Goal: Task Accomplishment & Management: Use online tool/utility

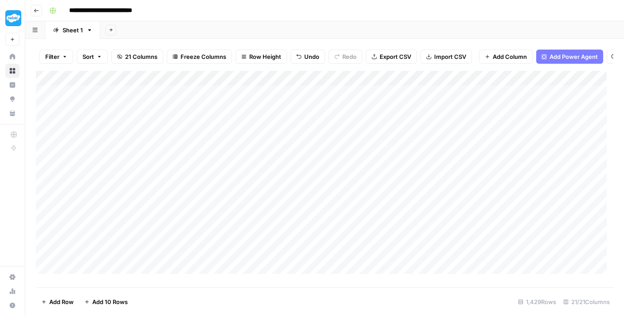
click at [247, 146] on div "Add Column" at bounding box center [324, 176] width 577 height 210
click at [244, 156] on div "Add Column" at bounding box center [324, 176] width 577 height 210
click at [247, 175] on div "Add Column" at bounding box center [324, 176] width 577 height 210
click at [248, 190] on div "Add Column" at bounding box center [324, 176] width 577 height 210
click at [246, 203] on div "Add Column" at bounding box center [324, 176] width 577 height 210
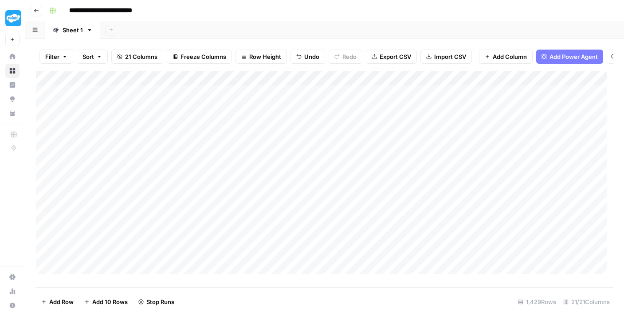
click at [249, 219] on div "Add Column" at bounding box center [324, 176] width 577 height 210
click at [247, 234] on div "Add Column" at bounding box center [324, 176] width 577 height 210
click at [254, 248] on div "Add Column" at bounding box center [324, 176] width 577 height 210
click at [250, 266] on div "Add Column" at bounding box center [324, 176] width 577 height 210
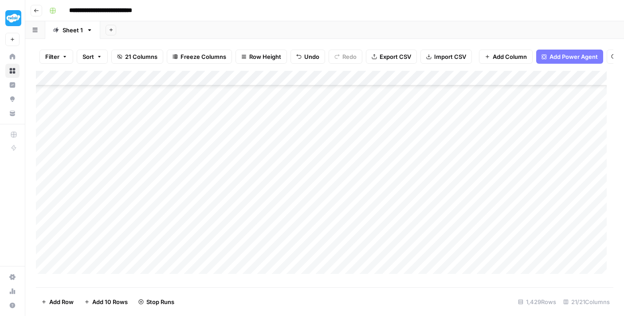
click at [247, 147] on div "Add Column" at bounding box center [324, 176] width 577 height 210
click at [241, 168] on div "Add Column" at bounding box center [324, 176] width 577 height 210
click at [254, 185] on div "Add Column" at bounding box center [324, 176] width 577 height 210
click at [249, 198] on div "Add Column" at bounding box center [324, 176] width 577 height 210
click at [243, 213] on div "Add Column" at bounding box center [324, 176] width 577 height 210
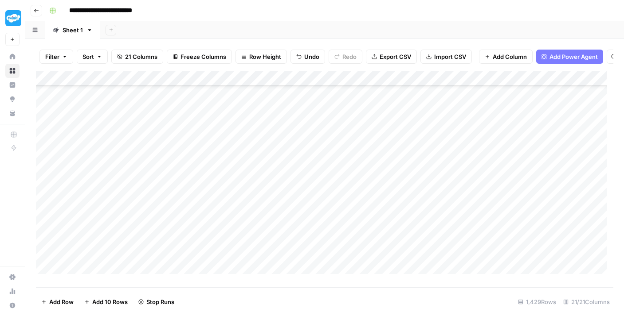
click at [243, 225] on div "Add Column" at bounding box center [324, 176] width 577 height 210
click at [247, 238] on div "Add Column" at bounding box center [324, 176] width 577 height 210
click at [234, 207] on div "Add Column" at bounding box center [324, 176] width 577 height 210
click at [239, 252] on div "Add Column" at bounding box center [324, 176] width 577 height 210
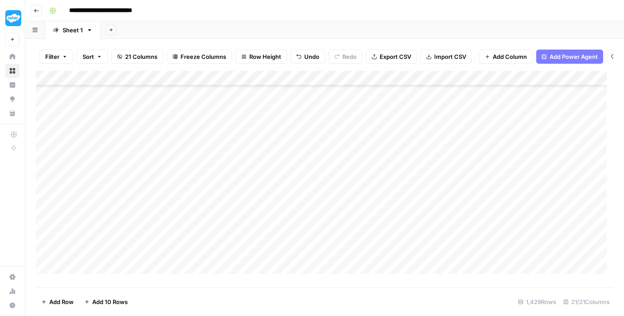
click at [234, 169] on div "Add Column" at bounding box center [324, 176] width 577 height 210
click at [235, 185] on div "Add Column" at bounding box center [324, 176] width 577 height 210
click at [243, 201] on div "Add Column" at bounding box center [324, 176] width 577 height 210
click at [251, 215] on div "Add Column" at bounding box center [324, 176] width 577 height 210
click at [251, 228] on div "Add Column" at bounding box center [324, 176] width 577 height 210
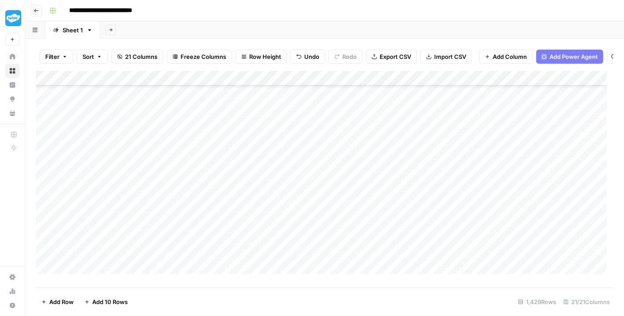
scroll to position [347, 0]
click at [242, 129] on div "Add Column" at bounding box center [324, 176] width 577 height 210
click at [249, 143] on div "Add Column" at bounding box center [324, 176] width 577 height 210
click at [250, 162] on div "Add Column" at bounding box center [324, 176] width 577 height 210
click at [248, 178] on div "Add Column" at bounding box center [324, 176] width 577 height 210
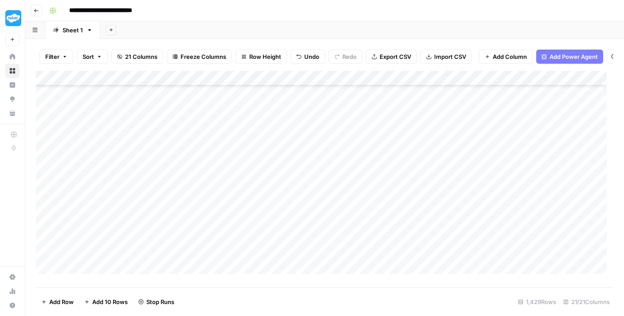
click at [248, 192] on div "Add Column" at bounding box center [324, 176] width 577 height 210
click at [250, 203] on div "Add Column" at bounding box center [324, 176] width 577 height 210
click at [251, 216] on div "Add Column" at bounding box center [324, 176] width 577 height 210
click at [254, 232] on div "Add Column" at bounding box center [324, 176] width 577 height 210
click at [252, 248] on div "Add Column" at bounding box center [324, 176] width 577 height 210
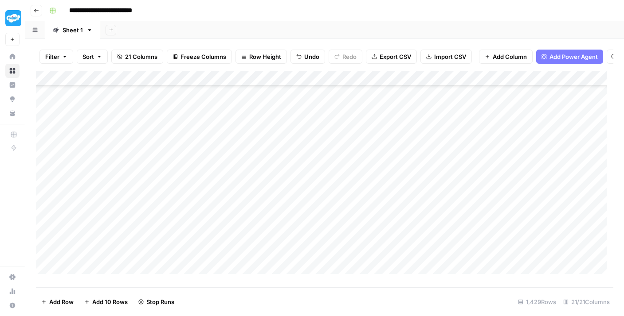
click at [258, 261] on div "Add Column" at bounding box center [324, 176] width 577 height 210
click at [244, 211] on div "Add Column" at bounding box center [324, 176] width 577 height 210
click at [247, 224] on div "Add Column" at bounding box center [324, 176] width 577 height 210
click at [242, 236] on div "Add Column" at bounding box center [324, 176] width 577 height 210
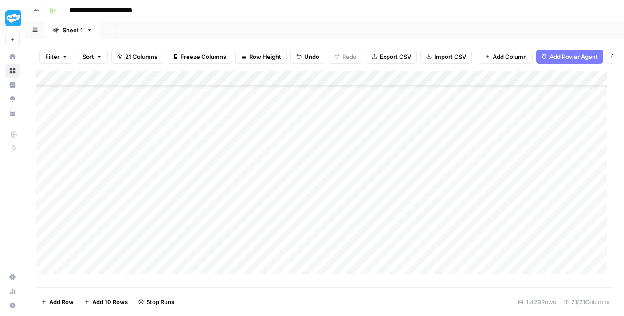
click at [245, 248] on div "Add Column" at bounding box center [324, 176] width 577 height 210
click at [250, 264] on div "Add Column" at bounding box center [324, 176] width 577 height 210
click at [246, 234] on div "Add Column" at bounding box center [324, 176] width 577 height 210
click at [242, 112] on div "Add Column" at bounding box center [324, 176] width 577 height 210
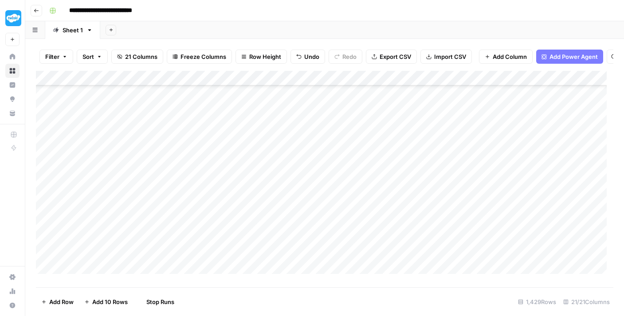
click at [248, 127] on div "Add Column" at bounding box center [324, 176] width 577 height 210
click at [246, 140] on div "Add Column" at bounding box center [324, 176] width 577 height 210
click at [250, 155] on div "Add Column" at bounding box center [324, 176] width 577 height 210
click at [249, 170] on div "Add Column" at bounding box center [324, 176] width 577 height 210
click at [250, 187] on div "Add Column" at bounding box center [324, 176] width 577 height 210
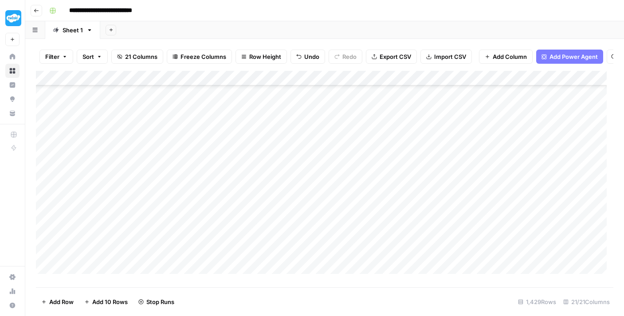
click at [250, 201] on div "Add Column" at bounding box center [324, 176] width 577 height 210
click at [246, 218] on div "Add Column" at bounding box center [324, 176] width 577 height 210
click at [244, 198] on div "Add Column" at bounding box center [324, 176] width 577 height 210
click at [249, 217] on div "Add Column" at bounding box center [324, 176] width 577 height 210
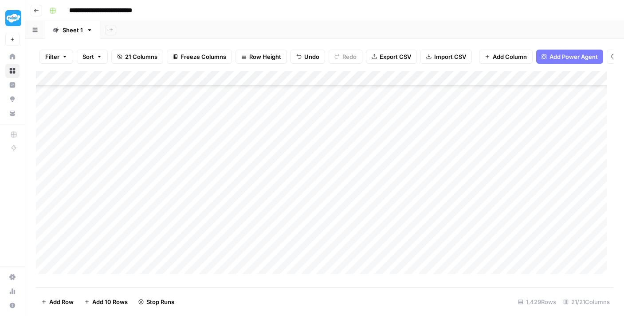
click at [246, 230] on div "Add Column" at bounding box center [324, 176] width 577 height 210
click at [248, 248] on div "Add Column" at bounding box center [324, 176] width 577 height 210
click at [244, 206] on div "Add Column" at bounding box center [324, 176] width 577 height 210
click at [249, 219] on div "Add Column" at bounding box center [324, 176] width 577 height 210
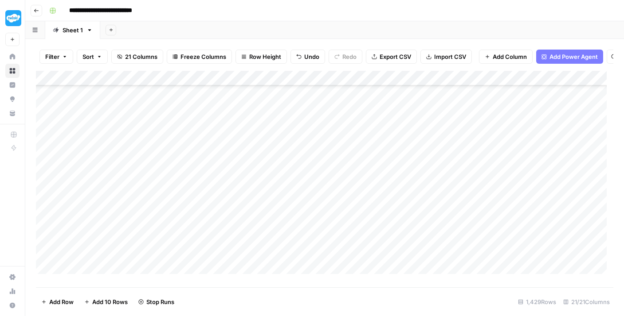
click at [249, 232] on div "Add Column" at bounding box center [324, 176] width 577 height 210
click at [246, 249] on div "Add Column" at bounding box center [324, 176] width 577 height 210
click at [246, 250] on div "Add Column" at bounding box center [324, 176] width 577 height 210
click at [245, 201] on div "Add Column" at bounding box center [324, 176] width 577 height 210
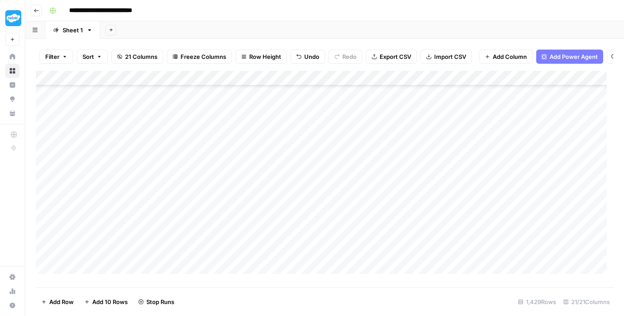
click at [252, 219] on div "Add Column" at bounding box center [324, 176] width 577 height 210
click at [248, 237] on div "Add Column" at bounding box center [324, 176] width 577 height 210
click at [248, 250] on div "Add Column" at bounding box center [324, 176] width 577 height 210
click at [248, 193] on div "Add Column" at bounding box center [324, 176] width 577 height 210
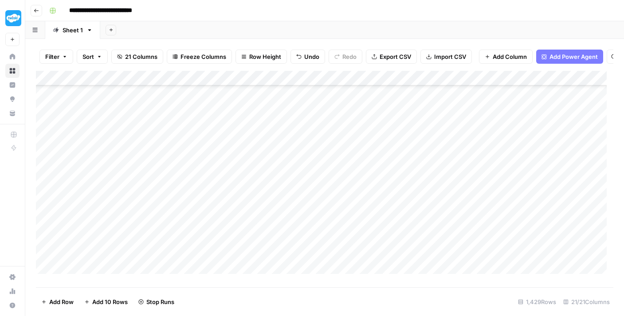
click at [253, 211] on div "Add Column" at bounding box center [324, 176] width 577 height 210
click at [248, 222] on div "Add Column" at bounding box center [324, 176] width 577 height 210
click at [251, 237] on div "Add Column" at bounding box center [324, 176] width 577 height 210
click at [251, 250] on div "Add Column" at bounding box center [324, 176] width 577 height 210
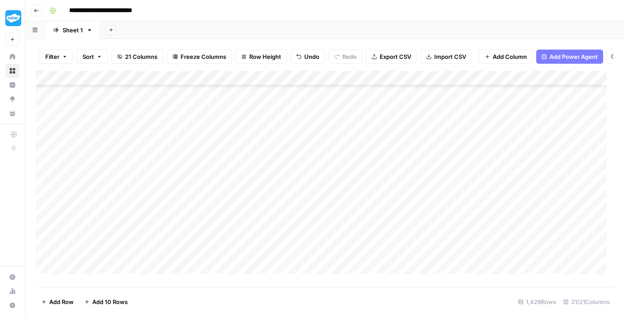
click at [248, 191] on div "Add Column" at bounding box center [324, 176] width 577 height 210
click at [246, 205] on div "Add Column" at bounding box center [324, 176] width 577 height 210
click at [246, 219] on div "Add Column" at bounding box center [324, 176] width 577 height 210
click at [242, 233] on div "Add Column" at bounding box center [324, 176] width 577 height 210
click at [249, 248] on div "Add Column" at bounding box center [324, 176] width 577 height 210
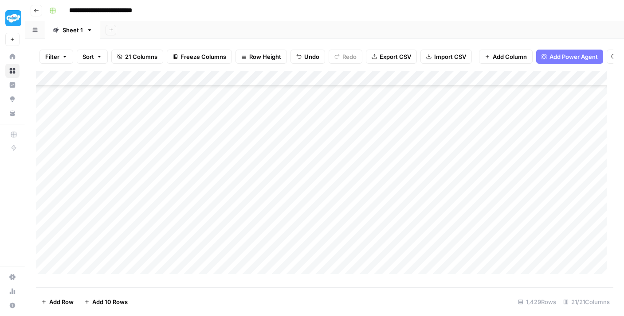
scroll to position [1043, 0]
click at [250, 127] on div "Add Column" at bounding box center [324, 176] width 577 height 210
click at [248, 141] on div "Add Column" at bounding box center [324, 176] width 577 height 210
click at [253, 160] on div "Add Column" at bounding box center [324, 176] width 577 height 210
click at [248, 172] on div "Add Column" at bounding box center [324, 176] width 577 height 210
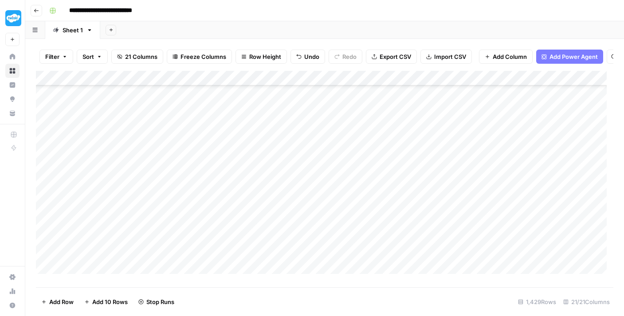
click at [250, 188] on div "Add Column" at bounding box center [324, 176] width 577 height 210
click at [247, 202] on div "Add Column" at bounding box center [324, 176] width 577 height 210
click at [248, 217] on div "Add Column" at bounding box center [324, 176] width 577 height 210
click at [246, 230] on div "Add Column" at bounding box center [324, 176] width 577 height 210
click at [250, 245] on div "Add Column" at bounding box center [324, 176] width 577 height 210
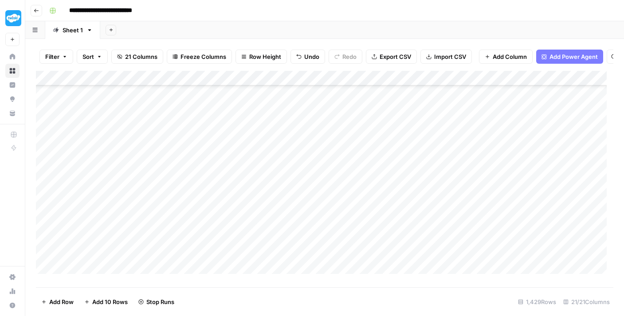
scroll to position [1098, 0]
click at [242, 210] on div "Add Column" at bounding box center [324, 176] width 577 height 210
click at [245, 220] on div "Add Column" at bounding box center [324, 176] width 577 height 210
click at [250, 237] on div "Add Column" at bounding box center [324, 176] width 577 height 210
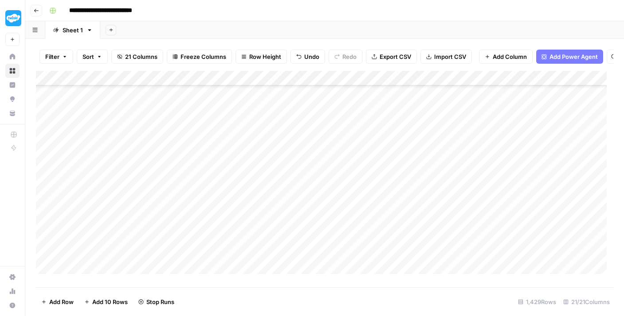
click at [247, 230] on div "Add Column" at bounding box center [324, 176] width 577 height 210
click at [245, 247] on div "Add Column" at bounding box center [324, 176] width 577 height 210
click at [247, 134] on div "Add Column" at bounding box center [324, 176] width 577 height 210
click at [250, 147] on div "Add Column" at bounding box center [324, 176] width 577 height 210
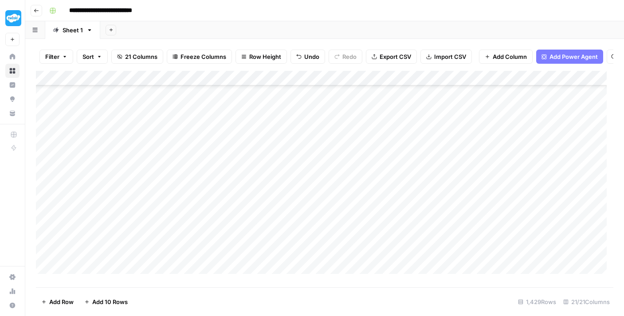
click at [245, 135] on div "Add Column" at bounding box center [324, 176] width 577 height 210
click at [244, 165] on div "Add Column" at bounding box center [324, 176] width 577 height 210
click at [246, 180] on div "Add Column" at bounding box center [324, 176] width 577 height 210
click at [244, 191] on div "Add Column" at bounding box center [324, 176] width 577 height 210
click at [244, 207] on div "Add Column" at bounding box center [324, 176] width 577 height 210
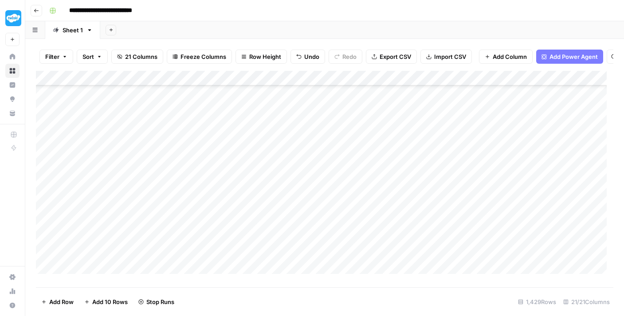
click at [244, 223] on div "Add Column" at bounding box center [324, 176] width 577 height 210
click at [248, 239] on div "Add Column" at bounding box center [324, 176] width 577 height 210
click at [247, 251] on div "Add Column" at bounding box center [324, 176] width 577 height 210
click at [247, 194] on div "Add Column" at bounding box center [324, 176] width 577 height 210
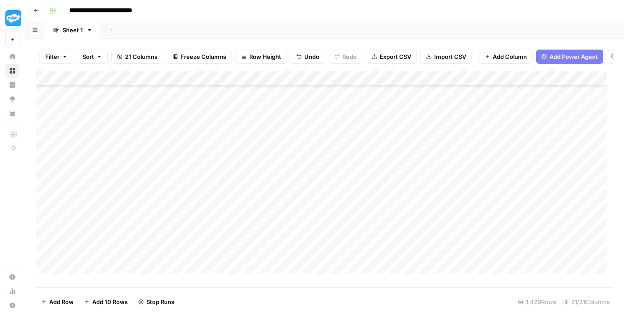
click at [251, 207] on div "Add Column" at bounding box center [324, 176] width 577 height 210
click at [247, 224] on div "Add Column" at bounding box center [324, 176] width 577 height 210
click at [247, 237] on div "Add Column" at bounding box center [324, 176] width 577 height 210
click at [246, 250] on div "Add Column" at bounding box center [324, 176] width 577 height 210
click at [248, 269] on div "Add Column" at bounding box center [324, 176] width 577 height 210
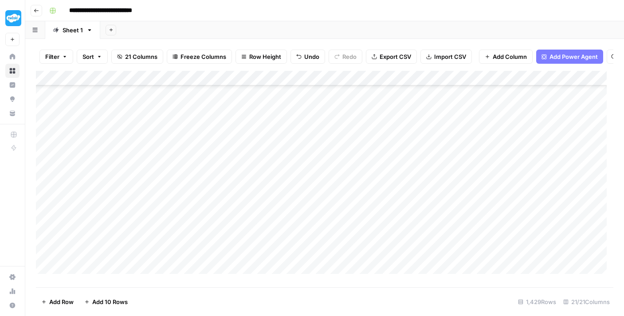
click at [272, 253] on div "Add Column" at bounding box center [324, 176] width 577 height 210
click at [249, 136] on div "Add Column" at bounding box center [324, 176] width 577 height 210
click at [247, 147] on div "Add Column" at bounding box center [324, 176] width 577 height 210
click at [247, 161] on div "Add Column" at bounding box center [324, 176] width 577 height 210
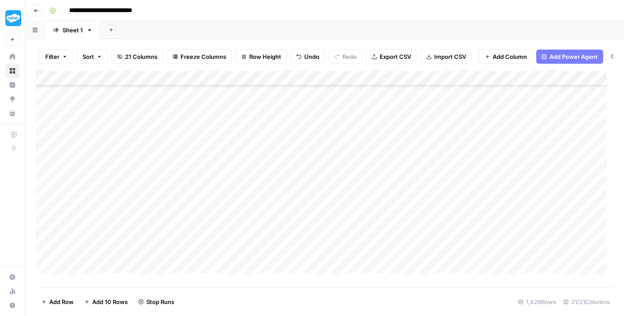
click at [243, 181] on div "Add Column" at bounding box center [324, 176] width 577 height 210
click at [245, 192] on div "Add Column" at bounding box center [324, 176] width 577 height 210
click at [249, 207] on div "Add Column" at bounding box center [324, 176] width 577 height 210
click at [242, 223] on div "Add Column" at bounding box center [324, 176] width 577 height 210
click at [246, 245] on div "Add Column" at bounding box center [324, 176] width 577 height 210
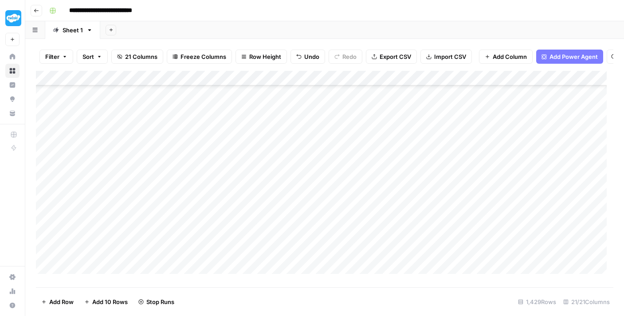
scroll to position [1539, 0]
click at [249, 188] on div "Add Column" at bounding box center [324, 176] width 577 height 210
click at [249, 205] on div "Add Column" at bounding box center [324, 176] width 577 height 210
click at [249, 217] on div "Add Column" at bounding box center [324, 176] width 577 height 210
click at [244, 234] on div "Add Column" at bounding box center [324, 176] width 577 height 210
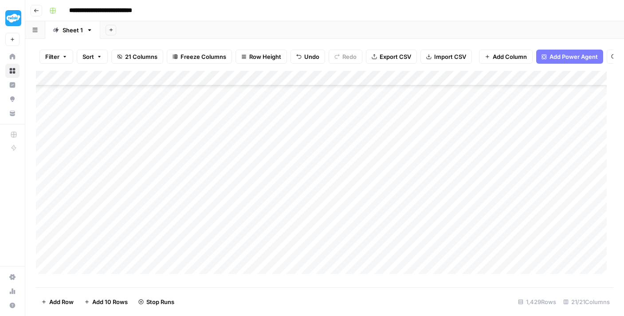
click at [251, 249] on div "Add Column" at bounding box center [324, 176] width 577 height 210
click at [246, 207] on div "Add Column" at bounding box center [324, 176] width 577 height 210
click at [240, 215] on div "Add Column" at bounding box center [324, 176] width 577 height 210
click at [247, 225] on div "Add Column" at bounding box center [324, 176] width 577 height 210
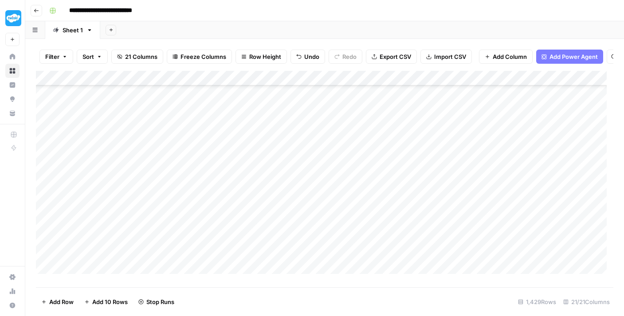
click at [244, 246] on div "Add Column" at bounding box center [324, 176] width 577 height 210
click at [251, 255] on div "Add Column" at bounding box center [324, 176] width 577 height 210
click at [246, 205] on div "Add Column" at bounding box center [324, 176] width 577 height 210
click at [248, 216] on div "Add Column" at bounding box center [324, 176] width 577 height 210
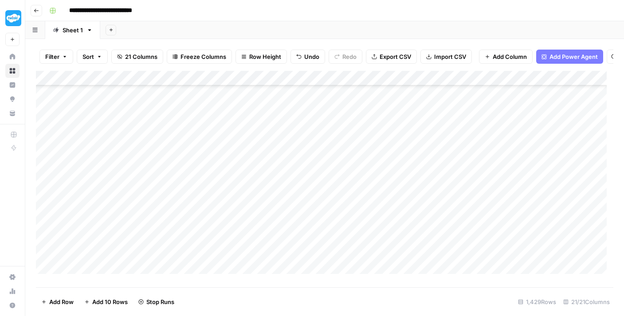
click at [247, 233] on div "Add Column" at bounding box center [324, 176] width 577 height 210
click at [245, 249] on div "Add Column" at bounding box center [324, 176] width 577 height 210
click at [244, 207] on div "Add Column" at bounding box center [324, 176] width 577 height 210
click at [248, 218] on div "Add Column" at bounding box center [324, 176] width 577 height 210
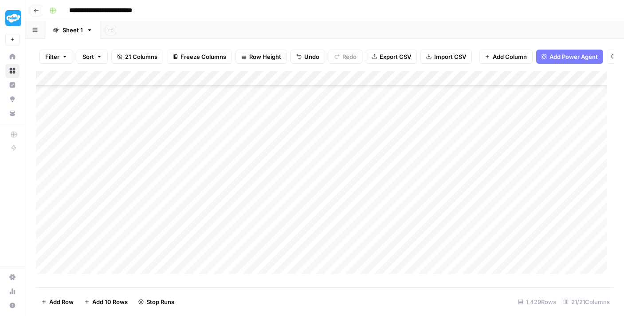
click at [245, 237] on div "Add Column" at bounding box center [324, 176] width 577 height 210
click at [245, 205] on div "Add Column" at bounding box center [324, 176] width 577 height 210
click at [247, 217] on div "Add Column" at bounding box center [324, 176] width 577 height 210
click at [246, 231] on div "Add Column" at bounding box center [324, 176] width 577 height 210
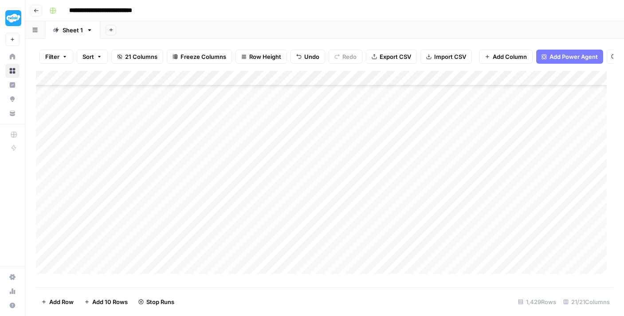
scroll to position [1801, 0]
click at [250, 214] on div "Add Column" at bounding box center [324, 176] width 577 height 210
click at [250, 230] on div "Add Column" at bounding box center [324, 176] width 577 height 210
click at [250, 146] on div "Add Column" at bounding box center [324, 176] width 577 height 210
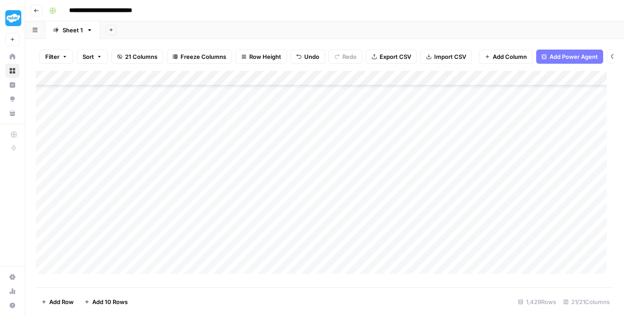
click at [250, 160] on div "Add Column" at bounding box center [324, 176] width 577 height 210
click at [249, 175] on div "Add Column" at bounding box center [324, 176] width 577 height 210
click at [250, 191] on div "Add Column" at bounding box center [324, 176] width 577 height 210
click at [247, 204] on div "Add Column" at bounding box center [324, 176] width 577 height 210
click at [246, 217] on div "Add Column" at bounding box center [324, 176] width 577 height 210
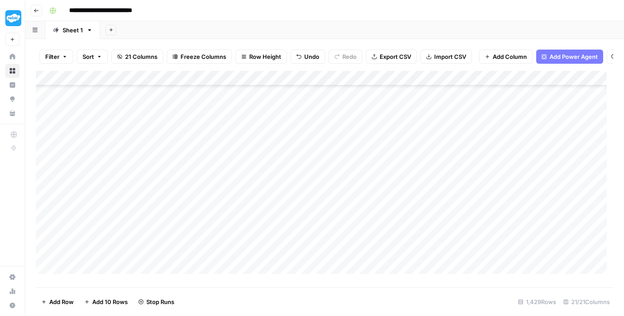
click at [244, 230] on div "Add Column" at bounding box center [324, 176] width 577 height 210
click at [245, 218] on div "Add Column" at bounding box center [324, 176] width 577 height 210
click at [246, 171] on div "Add Column" at bounding box center [324, 176] width 577 height 210
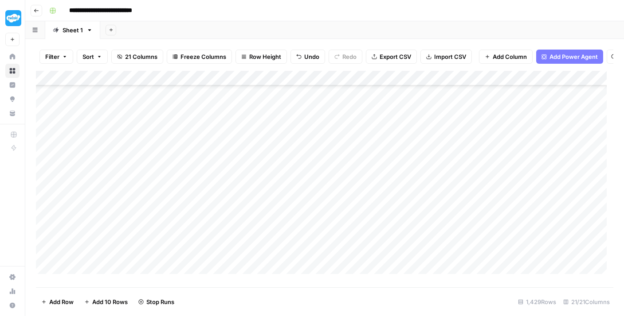
click at [246, 185] on div "Add Column" at bounding box center [324, 176] width 577 height 210
click at [248, 201] on div "Add Column" at bounding box center [324, 176] width 577 height 210
click at [247, 215] on div "Add Column" at bounding box center [324, 176] width 577 height 210
click at [232, 228] on div "Add Column" at bounding box center [324, 176] width 577 height 210
click at [242, 245] on div "Add Column" at bounding box center [324, 176] width 577 height 210
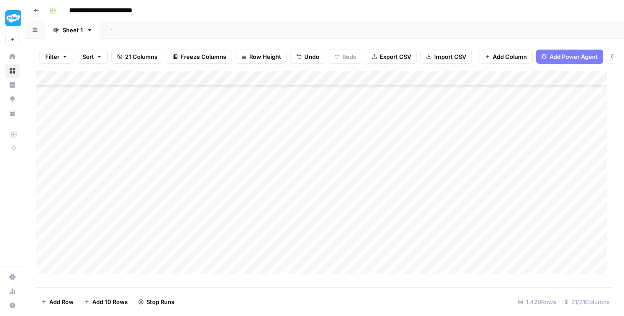
scroll to position [2075, 0]
click at [244, 180] on div "Add Column" at bounding box center [324, 176] width 577 height 210
click at [246, 195] on div "Add Column" at bounding box center [324, 176] width 577 height 210
click at [243, 211] on div "Add Column" at bounding box center [324, 176] width 577 height 210
click at [244, 223] on div "Add Column" at bounding box center [324, 176] width 577 height 210
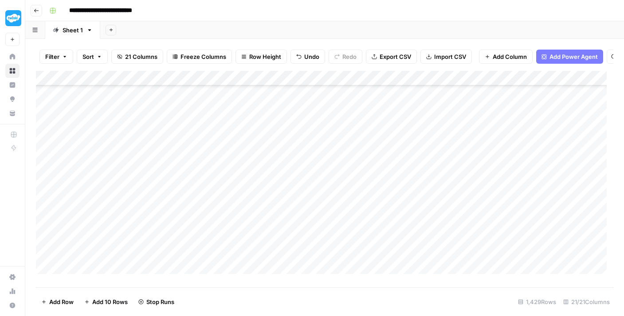
click at [245, 240] on div "Add Column" at bounding box center [324, 176] width 577 height 210
click at [247, 254] on div "Add Column" at bounding box center [324, 176] width 577 height 210
click at [250, 199] on div "Add Column" at bounding box center [324, 176] width 577 height 210
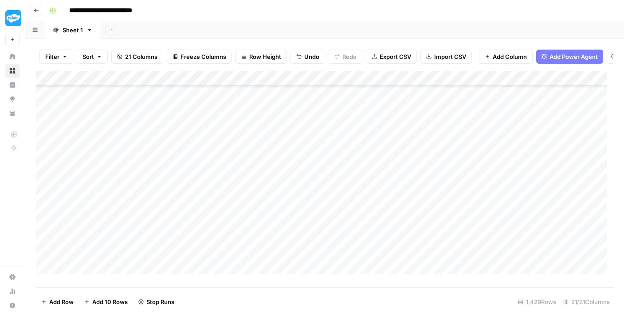
click at [243, 122] on div "Add Column" at bounding box center [324, 176] width 577 height 210
click at [247, 133] on div "Add Column" at bounding box center [324, 176] width 577 height 210
click at [248, 156] on div "Add Column" at bounding box center [324, 176] width 577 height 210
click at [246, 169] on div "Add Column" at bounding box center [324, 176] width 577 height 210
click at [246, 180] on div "Add Column" at bounding box center [324, 176] width 577 height 210
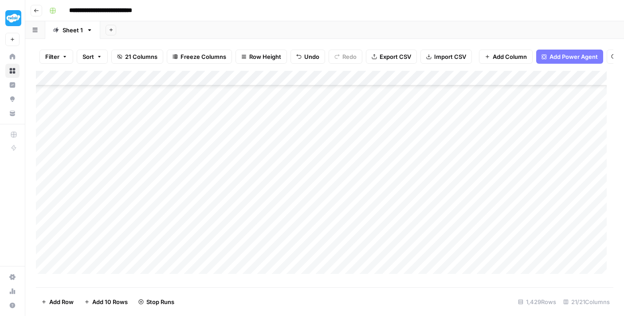
click at [249, 199] on div "Add Column" at bounding box center [324, 176] width 577 height 210
click at [249, 213] on div "Add Column" at bounding box center [324, 176] width 577 height 210
click at [250, 226] on div "Add Column" at bounding box center [324, 176] width 577 height 210
click at [243, 191] on div "Add Column" at bounding box center [324, 176] width 577 height 210
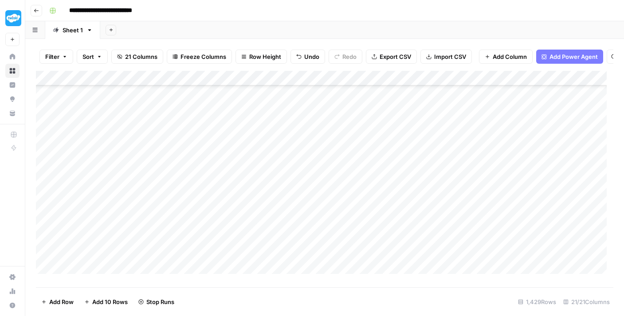
click at [243, 208] on div "Add Column" at bounding box center [324, 176] width 577 height 210
click at [245, 224] on div "Add Column" at bounding box center [324, 176] width 577 height 210
click at [243, 238] on div "Add Column" at bounding box center [324, 176] width 577 height 210
click at [242, 152] on div "Add Column" at bounding box center [324, 176] width 577 height 210
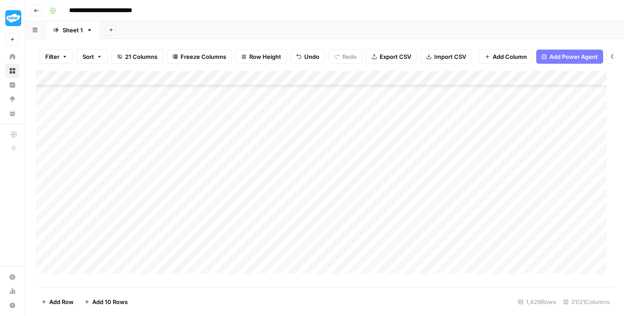
click at [243, 162] on div "Add Column" at bounding box center [324, 176] width 577 height 210
click at [246, 177] on div "Add Column" at bounding box center [324, 176] width 577 height 210
click at [247, 195] on div "Add Column" at bounding box center [324, 176] width 577 height 210
click at [248, 209] on div "Add Column" at bounding box center [324, 176] width 577 height 210
click at [247, 222] on div "Add Column" at bounding box center [324, 176] width 577 height 210
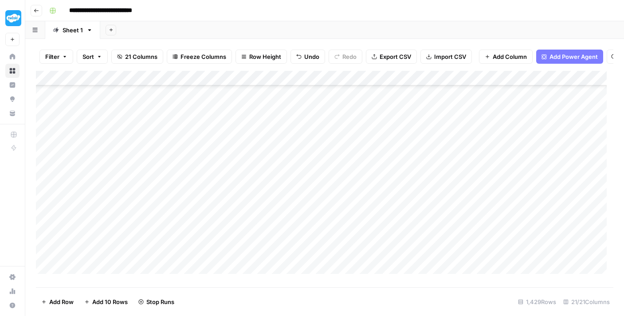
click at [245, 238] on div "Add Column" at bounding box center [324, 176] width 577 height 210
click at [240, 208] on div "Add Column" at bounding box center [324, 176] width 577 height 210
click at [245, 160] on div "Add Column" at bounding box center [324, 176] width 577 height 210
click at [247, 175] on div "Add Column" at bounding box center [324, 176] width 577 height 210
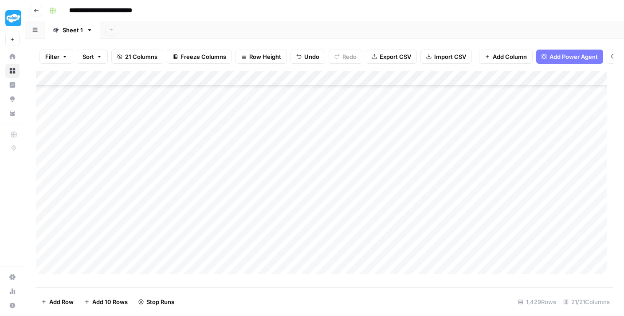
click at [248, 196] on div "Add Column" at bounding box center [324, 176] width 577 height 210
click at [247, 209] on div "Add Column" at bounding box center [324, 176] width 577 height 210
click at [246, 222] on div "Add Column" at bounding box center [324, 176] width 577 height 210
click at [244, 238] on div "Add Column" at bounding box center [324, 176] width 577 height 210
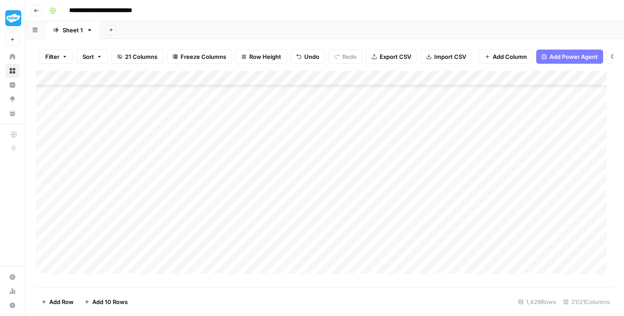
click at [245, 186] on div "Add Column" at bounding box center [324, 176] width 577 height 210
click at [246, 201] on div "Add Column" at bounding box center [324, 176] width 577 height 210
click at [246, 215] on div "Add Column" at bounding box center [324, 176] width 577 height 210
click at [246, 230] on div "Add Column" at bounding box center [324, 176] width 577 height 210
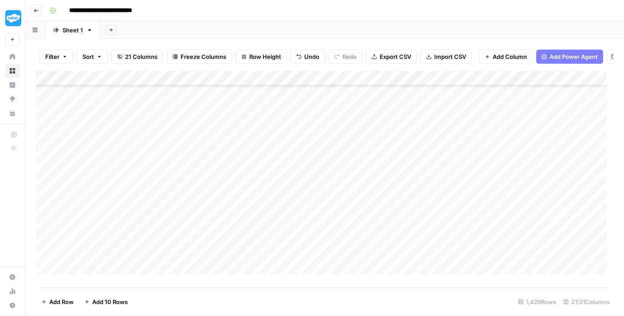
click at [247, 110] on div "Add Column" at bounding box center [324, 176] width 577 height 210
click at [244, 127] on div "Add Column" at bounding box center [324, 176] width 577 height 210
click at [244, 137] on div "Add Column" at bounding box center [324, 176] width 577 height 210
click at [247, 157] on div "Add Column" at bounding box center [324, 176] width 577 height 210
click at [248, 173] on div "Add Column" at bounding box center [324, 176] width 577 height 210
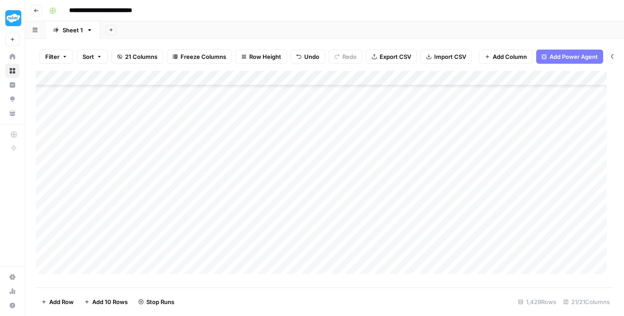
click at [241, 158] on div "Add Column" at bounding box center [324, 176] width 577 height 210
click at [245, 177] on div "Add Column" at bounding box center [324, 176] width 577 height 210
click at [245, 184] on div "Add Column" at bounding box center [324, 176] width 577 height 210
click at [244, 198] on div "Add Column" at bounding box center [324, 176] width 577 height 210
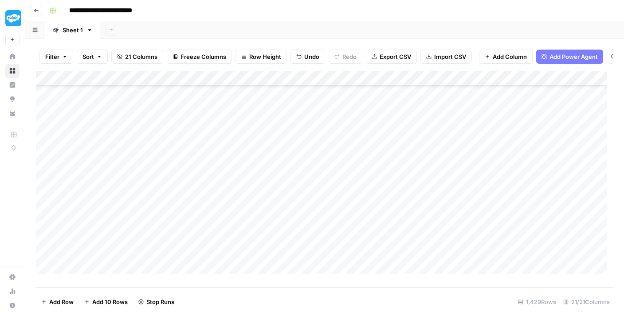
click at [243, 211] on div "Add Column" at bounding box center [324, 176] width 577 height 210
click at [244, 226] on div "Add Column" at bounding box center [324, 176] width 577 height 210
click at [246, 221] on div "Add Column" at bounding box center [324, 176] width 577 height 210
click at [246, 236] on div "Add Column" at bounding box center [324, 176] width 577 height 210
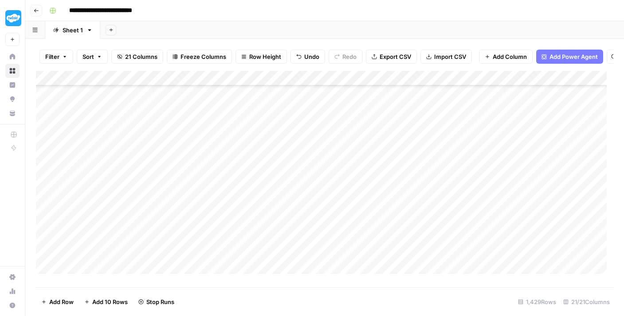
click at [247, 251] on div "Add Column" at bounding box center [324, 176] width 577 height 210
click at [245, 235] on div "Add Column" at bounding box center [324, 176] width 577 height 210
click at [248, 195] on div "Add Column" at bounding box center [324, 176] width 577 height 210
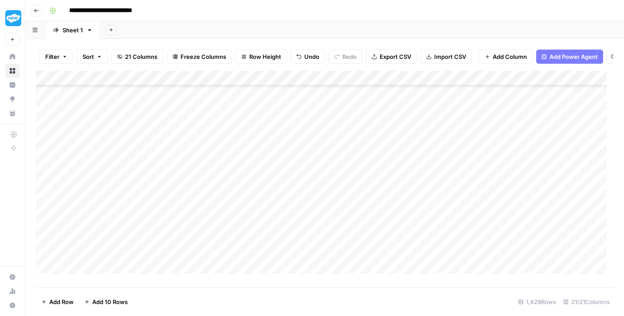
click at [244, 206] on div "Add Column" at bounding box center [324, 176] width 577 height 210
click at [247, 219] on div "Add Column" at bounding box center [324, 176] width 577 height 210
click at [251, 237] on div "Add Column" at bounding box center [324, 176] width 577 height 210
click at [245, 250] on div "Add Column" at bounding box center [324, 176] width 577 height 210
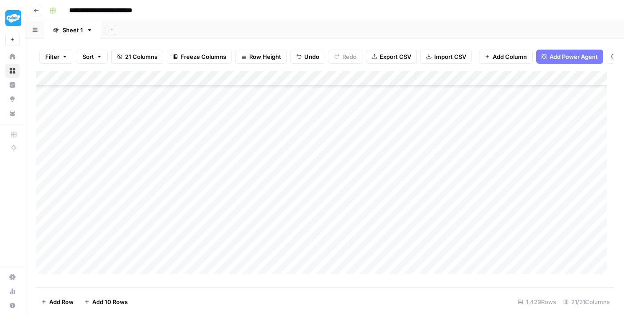
click at [247, 186] on div "Add Column" at bounding box center [324, 176] width 577 height 210
click at [249, 196] on div "Add Column" at bounding box center [324, 176] width 577 height 210
click at [251, 214] on div "Add Column" at bounding box center [324, 176] width 577 height 210
click at [250, 227] on div "Add Column" at bounding box center [324, 176] width 577 height 210
click at [247, 248] on div "Add Column" at bounding box center [324, 176] width 577 height 210
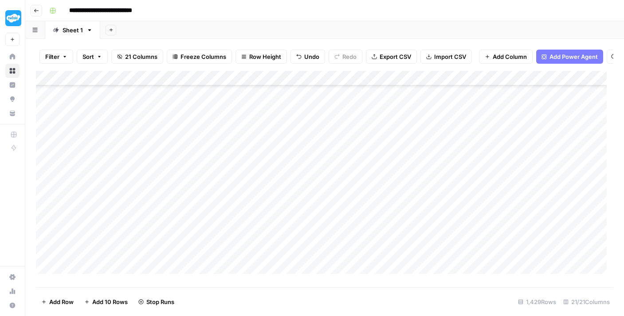
scroll to position [2885, 0]
click at [242, 226] on div "Add Column" at bounding box center [324, 176] width 577 height 210
click at [252, 246] on div "Add Column" at bounding box center [324, 176] width 577 height 210
click at [246, 187] on div "Add Column" at bounding box center [324, 176] width 577 height 210
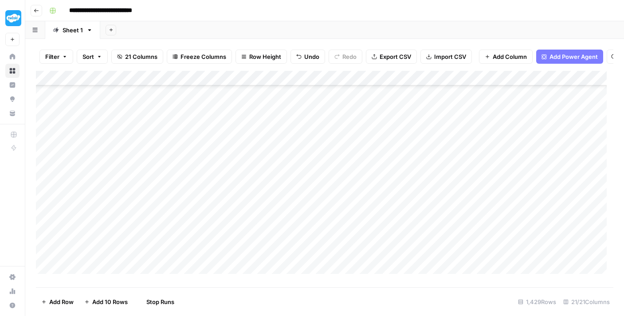
click at [248, 201] on div "Add Column" at bounding box center [324, 176] width 577 height 210
click at [251, 219] on div "Add Column" at bounding box center [324, 176] width 577 height 210
click at [250, 235] on div "Add Column" at bounding box center [324, 176] width 577 height 210
click at [250, 252] on div "Add Column" at bounding box center [324, 176] width 577 height 210
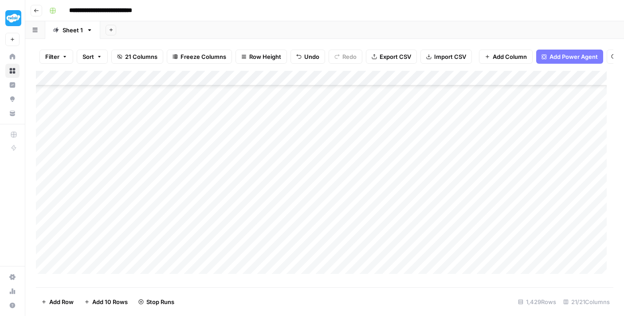
click at [252, 176] on div "Add Column" at bounding box center [324, 176] width 577 height 210
click at [247, 187] on div "Add Column" at bounding box center [324, 176] width 577 height 210
click at [247, 204] on div "Add Column" at bounding box center [324, 176] width 577 height 210
click at [245, 217] on div "Add Column" at bounding box center [324, 176] width 577 height 210
click at [245, 231] on div "Add Column" at bounding box center [324, 176] width 577 height 210
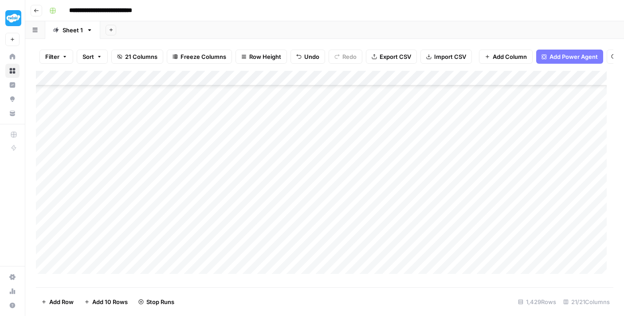
click at [248, 247] on div "Add Column" at bounding box center [324, 176] width 577 height 210
click at [243, 262] on div "Add Column" at bounding box center [324, 176] width 577 height 210
click at [248, 156] on div "Add Column" at bounding box center [324, 176] width 577 height 210
click at [244, 168] on div "Add Column" at bounding box center [324, 176] width 577 height 210
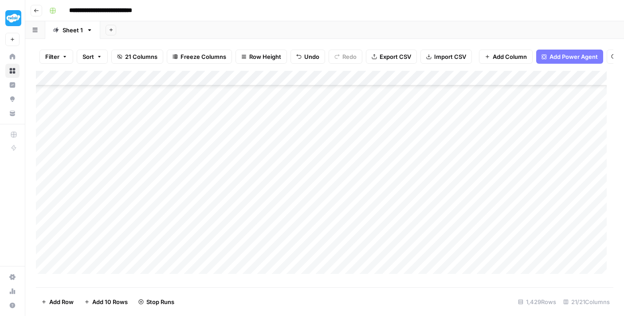
click at [244, 183] on div "Add Column" at bounding box center [324, 176] width 577 height 210
click at [247, 205] on div "Add Column" at bounding box center [324, 176] width 577 height 210
click at [246, 214] on div "Add Column" at bounding box center [324, 176] width 577 height 210
click at [241, 185] on div "Add Column" at bounding box center [324, 176] width 577 height 210
click at [243, 230] on div "Add Column" at bounding box center [324, 176] width 577 height 210
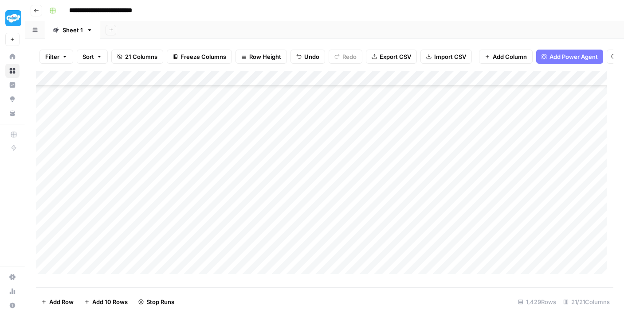
scroll to position [3260, 0]
click at [254, 153] on div "Add Column" at bounding box center [324, 176] width 577 height 210
click at [246, 169] on div "Add Column" at bounding box center [324, 176] width 577 height 210
click at [247, 183] on div "Add Column" at bounding box center [324, 176] width 577 height 210
click at [250, 199] on div "Add Column" at bounding box center [324, 176] width 577 height 210
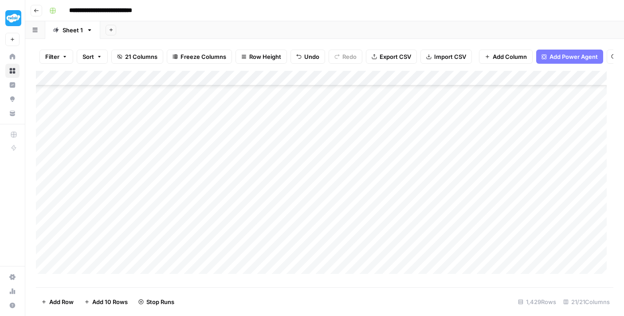
click at [244, 211] on div "Add Column" at bounding box center [324, 176] width 577 height 210
click at [242, 213] on div "Add Column" at bounding box center [324, 176] width 577 height 210
click at [250, 216] on div "Add Column" at bounding box center [324, 176] width 577 height 210
click at [245, 189] on div "Add Column" at bounding box center [324, 176] width 577 height 210
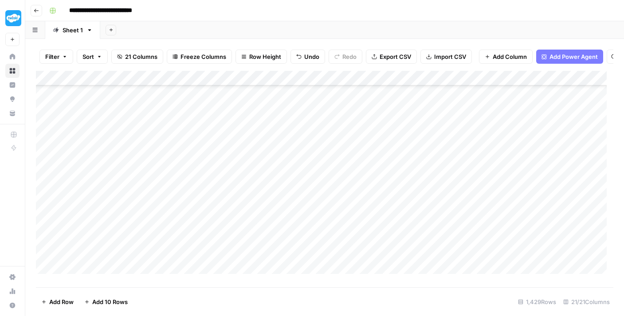
click at [246, 203] on div "Add Column" at bounding box center [324, 176] width 577 height 210
click at [244, 221] on div "Add Column" at bounding box center [324, 176] width 577 height 210
click at [246, 230] on div "Add Column" at bounding box center [324, 176] width 577 height 210
click at [242, 224] on div "Add Column" at bounding box center [324, 176] width 577 height 210
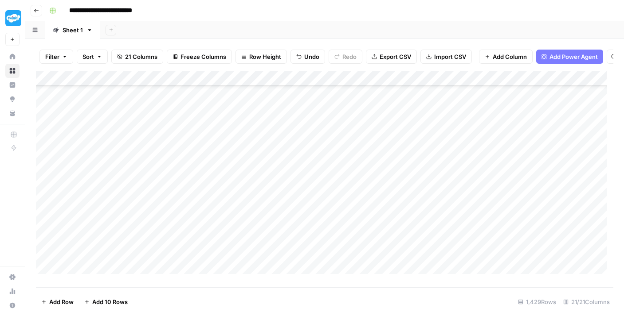
click at [244, 184] on div "Add Column" at bounding box center [324, 176] width 577 height 210
click at [249, 204] on div "Add Column" at bounding box center [324, 176] width 577 height 210
click at [245, 219] on div "Add Column" at bounding box center [324, 176] width 577 height 210
click at [250, 188] on div "Add Column" at bounding box center [324, 176] width 577 height 210
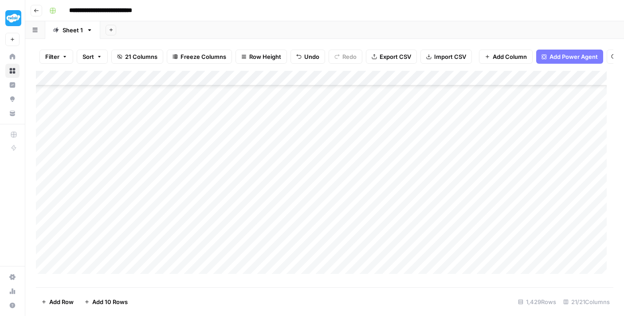
click at [251, 202] on div "Add Column" at bounding box center [324, 176] width 577 height 210
click at [248, 217] on div "Add Column" at bounding box center [324, 176] width 577 height 210
click at [246, 230] on div "Add Column" at bounding box center [324, 176] width 577 height 210
click at [236, 200] on div "Add Column" at bounding box center [324, 176] width 577 height 210
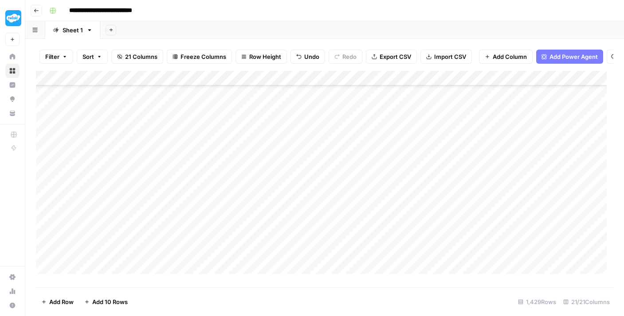
click at [246, 220] on div "Add Column" at bounding box center [324, 176] width 577 height 210
click at [242, 198] on div "Add Column" at bounding box center [324, 176] width 577 height 210
click at [246, 215] on div "Add Column" at bounding box center [324, 176] width 577 height 210
click at [246, 229] on div "Add Column" at bounding box center [324, 176] width 577 height 210
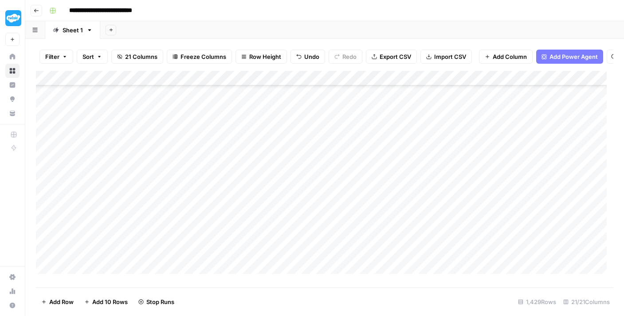
scroll to position [3618, 0]
click at [248, 155] on div "Add Column" at bounding box center [324, 176] width 577 height 210
click at [246, 172] on div "Add Column" at bounding box center [324, 176] width 577 height 210
click at [247, 190] on div "Add Column" at bounding box center [324, 176] width 577 height 210
click at [252, 205] on div "Add Column" at bounding box center [324, 176] width 577 height 210
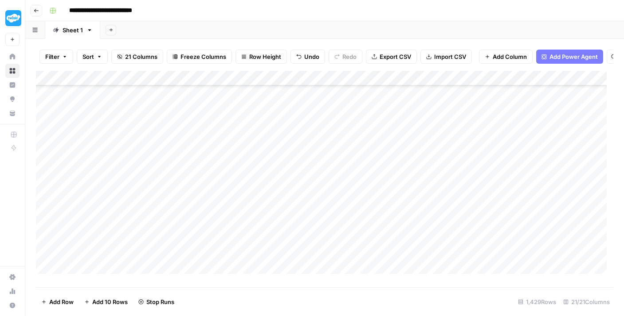
click at [248, 217] on div "Add Column" at bounding box center [324, 176] width 577 height 210
click at [246, 183] on div "Add Column" at bounding box center [324, 176] width 577 height 210
click at [246, 198] on div "Add Column" at bounding box center [324, 176] width 577 height 210
click at [246, 213] on div "Add Column" at bounding box center [324, 176] width 577 height 210
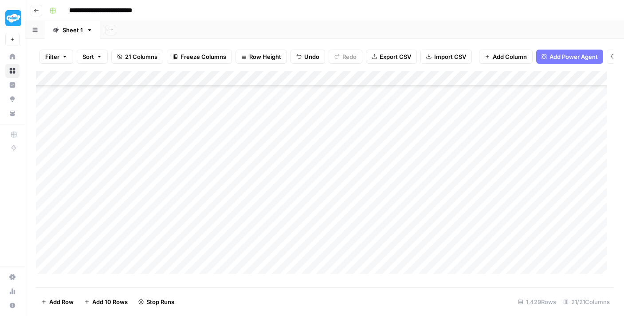
click at [243, 224] on div "Add Column" at bounding box center [324, 176] width 577 height 210
click at [239, 197] on div "Add Column" at bounding box center [324, 176] width 577 height 210
click at [241, 190] on div "Add Column" at bounding box center [324, 176] width 577 height 210
click at [247, 205] on div "Add Column" at bounding box center [324, 176] width 577 height 210
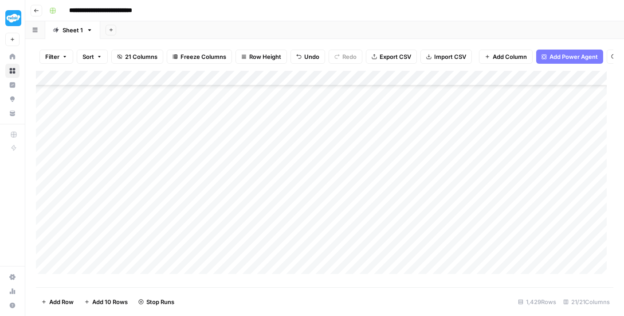
click at [249, 218] on div "Add Column" at bounding box center [324, 176] width 577 height 210
click at [242, 234] on div "Add Column" at bounding box center [324, 176] width 577 height 210
click at [243, 215] on div "Add Column" at bounding box center [324, 176] width 577 height 210
click at [246, 223] on div "Add Column" at bounding box center [324, 176] width 577 height 210
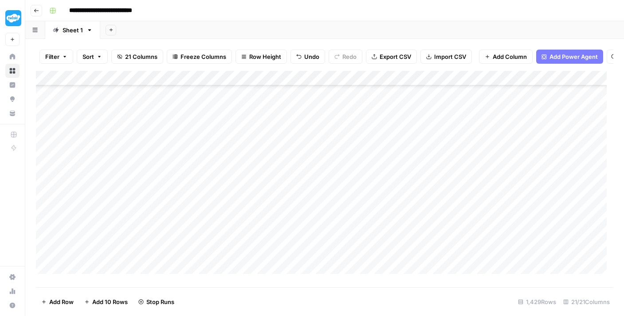
click at [244, 238] on div "Add Column" at bounding box center [324, 176] width 577 height 210
click at [244, 195] on div "Add Column" at bounding box center [324, 176] width 577 height 210
click at [247, 209] on div "Add Column" at bounding box center [324, 176] width 577 height 210
click at [247, 222] on div "Add Column" at bounding box center [324, 176] width 577 height 210
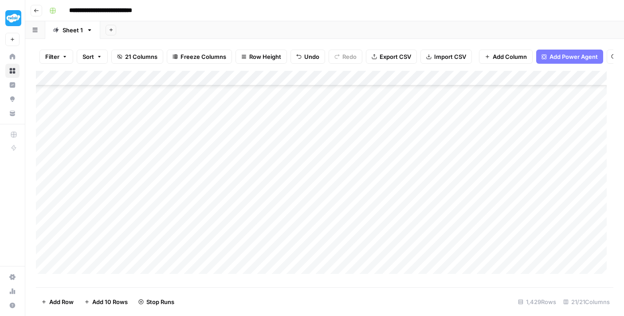
click at [244, 234] on div "Add Column" at bounding box center [324, 176] width 577 height 210
click at [245, 180] on div "Add Column" at bounding box center [324, 176] width 577 height 210
click at [247, 197] on div "Add Column" at bounding box center [324, 176] width 577 height 210
click at [246, 211] on div "Add Column" at bounding box center [324, 176] width 577 height 210
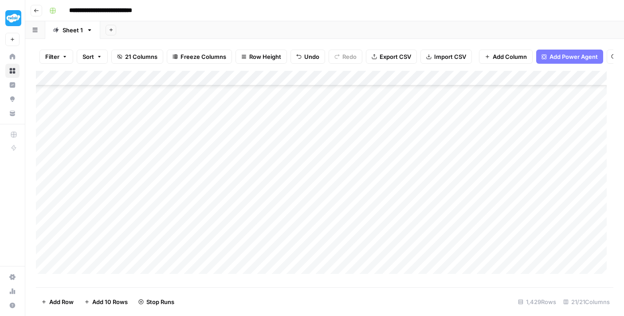
click at [243, 223] on div "Add Column" at bounding box center [324, 176] width 577 height 210
click at [247, 219] on div "Add Column" at bounding box center [324, 176] width 577 height 210
click at [245, 230] on div "Add Column" at bounding box center [324, 176] width 577 height 210
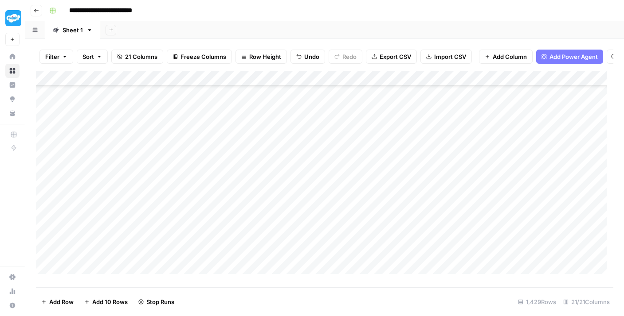
click at [245, 115] on div "Add Column" at bounding box center [324, 176] width 577 height 210
click at [251, 123] on div "Add Column" at bounding box center [324, 176] width 577 height 210
click at [257, 144] on div "Add Column" at bounding box center [324, 176] width 577 height 210
click at [257, 156] on div "Add Column" at bounding box center [324, 176] width 577 height 210
click at [253, 170] on div "Add Column" at bounding box center [324, 176] width 577 height 210
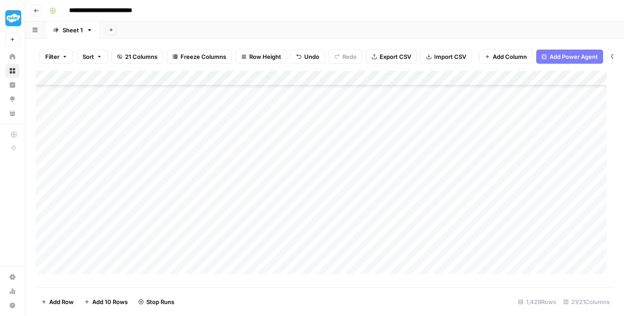
click at [252, 189] on div "Add Column" at bounding box center [324, 176] width 577 height 210
click at [248, 141] on div "Add Column" at bounding box center [324, 176] width 577 height 210
click at [243, 148] on div "Add Column" at bounding box center [324, 176] width 577 height 210
click at [249, 171] on div "Add Column" at bounding box center [324, 176] width 577 height 210
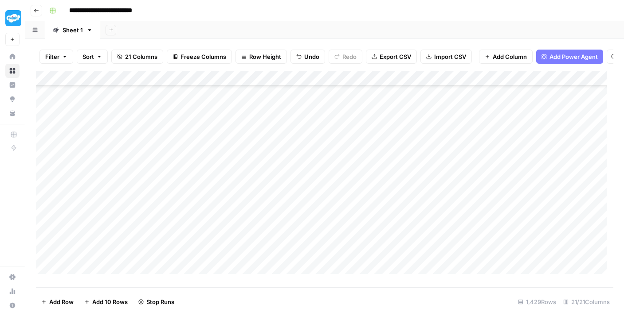
click at [247, 186] on div "Add Column" at bounding box center [324, 176] width 577 height 210
click at [250, 201] on div "Add Column" at bounding box center [324, 176] width 577 height 210
click at [246, 172] on div "Add Column" at bounding box center [324, 176] width 577 height 210
click at [238, 134] on div "Add Column" at bounding box center [324, 176] width 577 height 210
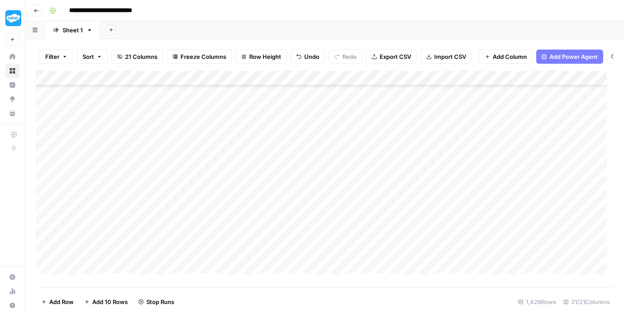
click at [245, 148] on div "Add Column" at bounding box center [324, 176] width 577 height 210
click at [252, 163] on div "Add Column" at bounding box center [324, 176] width 577 height 210
click at [255, 183] on div "Add Column" at bounding box center [324, 176] width 577 height 210
click at [255, 193] on div "Add Column" at bounding box center [324, 176] width 577 height 210
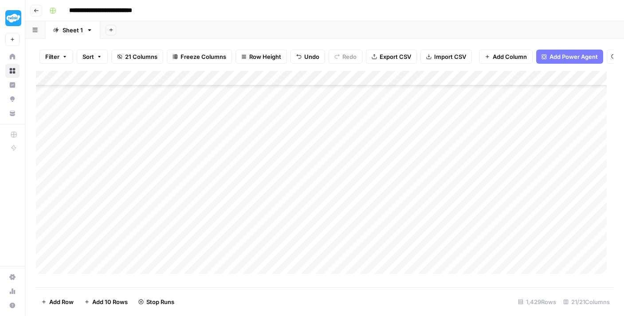
click at [251, 159] on div "Add Column" at bounding box center [324, 176] width 577 height 210
click at [250, 173] on div "Add Column" at bounding box center [324, 176] width 577 height 210
click at [245, 192] on div "Add Column" at bounding box center [324, 176] width 577 height 210
click at [248, 204] on div "Add Column" at bounding box center [324, 176] width 577 height 210
click at [244, 216] on div "Add Column" at bounding box center [324, 176] width 577 height 210
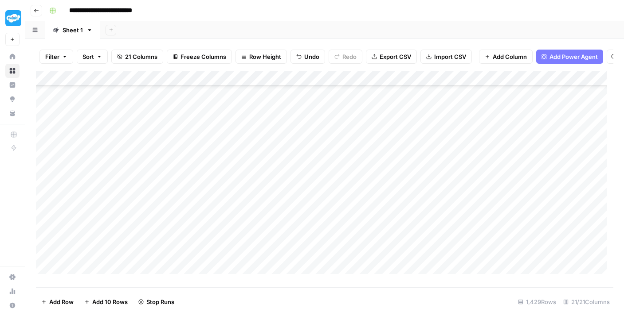
click at [247, 232] on div "Add Column" at bounding box center [324, 176] width 577 height 210
click at [245, 251] on div "Add Column" at bounding box center [324, 176] width 577 height 210
click at [242, 221] on div "Add Column" at bounding box center [324, 176] width 577 height 210
click at [242, 203] on div "Add Column" at bounding box center [324, 176] width 577 height 210
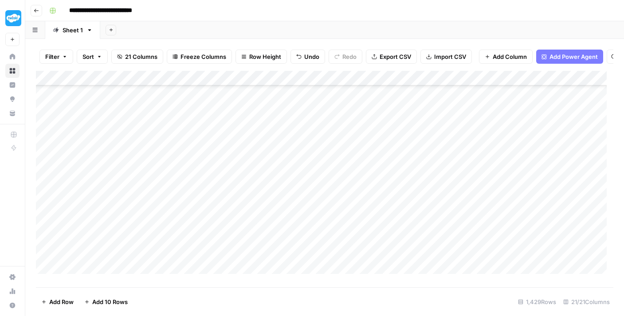
click at [247, 215] on div "Add Column" at bounding box center [324, 176] width 577 height 210
click at [234, 107] on div "Add Column" at bounding box center [324, 176] width 577 height 210
click at [235, 117] on div "Add Column" at bounding box center [324, 176] width 577 height 210
click at [239, 134] on div "Add Column" at bounding box center [324, 176] width 577 height 210
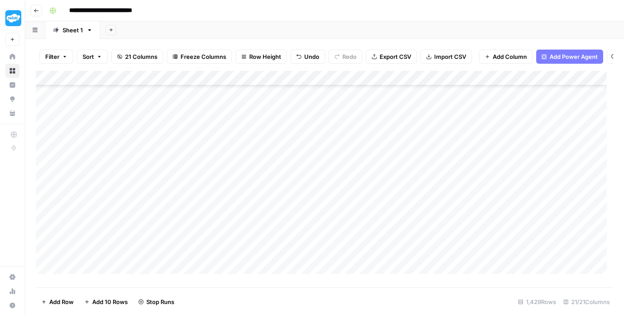
click at [242, 147] on div "Add Column" at bounding box center [324, 176] width 577 height 210
click at [244, 163] on div "Add Column" at bounding box center [324, 176] width 577 height 210
click at [247, 182] on div "Add Column" at bounding box center [324, 176] width 577 height 210
click at [238, 167] on div "Add Column" at bounding box center [324, 176] width 577 height 210
click at [244, 198] on div "Add Column" at bounding box center [324, 176] width 577 height 210
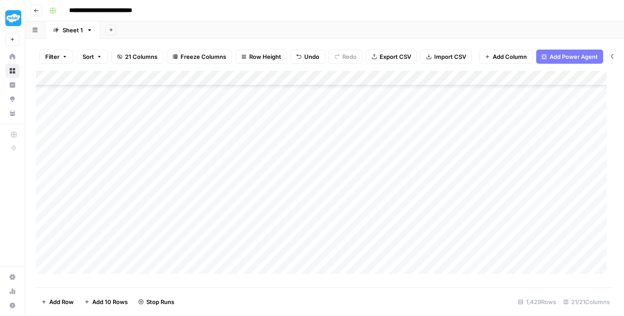
click at [246, 208] on div "Add Column" at bounding box center [324, 176] width 577 height 210
click at [246, 225] on div "Add Column" at bounding box center [324, 176] width 577 height 210
click at [242, 241] on div "Add Column" at bounding box center [324, 176] width 577 height 210
click at [240, 254] on div "Add Column" at bounding box center [324, 176] width 577 height 210
click at [243, 269] on div "Add Column" at bounding box center [324, 176] width 577 height 210
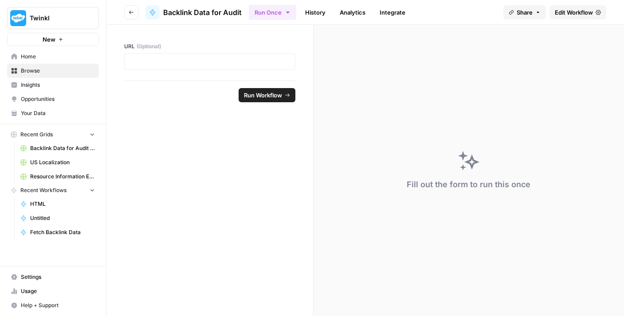
click at [35, 18] on span "Twinkl" at bounding box center [57, 18] width 54 height 9
click at [39, 14] on span "Twinkl" at bounding box center [57, 18] width 54 height 9
click at [43, 61] on link "Home" at bounding box center [53, 57] width 92 height 14
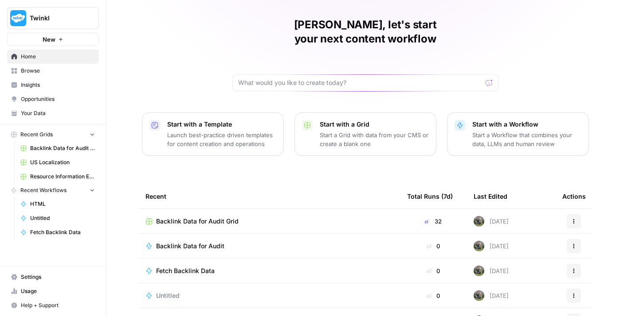
scroll to position [42, 0]
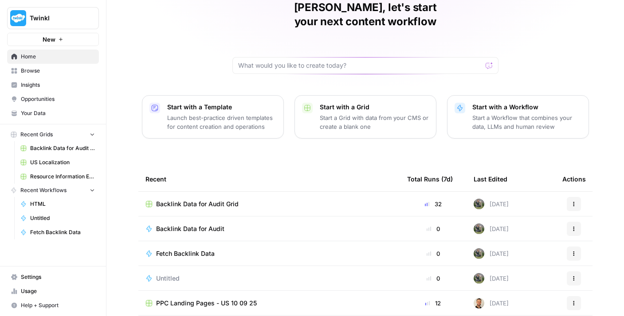
click at [566, 272] on button "Actions" at bounding box center [573, 279] width 14 height 14
click at [531, 301] on span "Delete" at bounding box center [530, 305] width 71 height 9
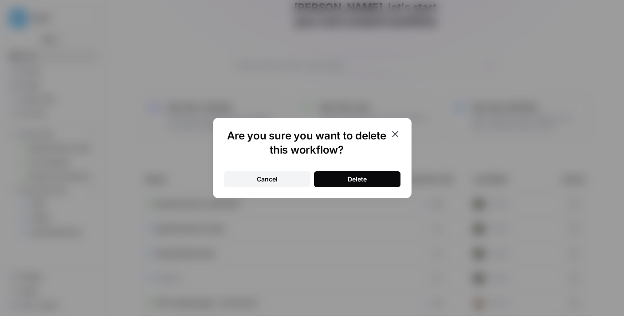
click at [364, 184] on button "Delete" at bounding box center [357, 180] width 86 height 16
